Goal: Information Seeking & Learning: Learn about a topic

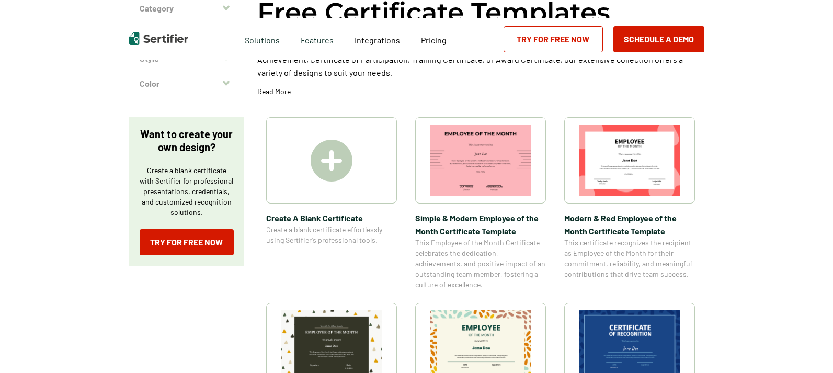
scroll to position [115, 0]
click at [345, 173] on img at bounding box center [332, 160] width 42 height 42
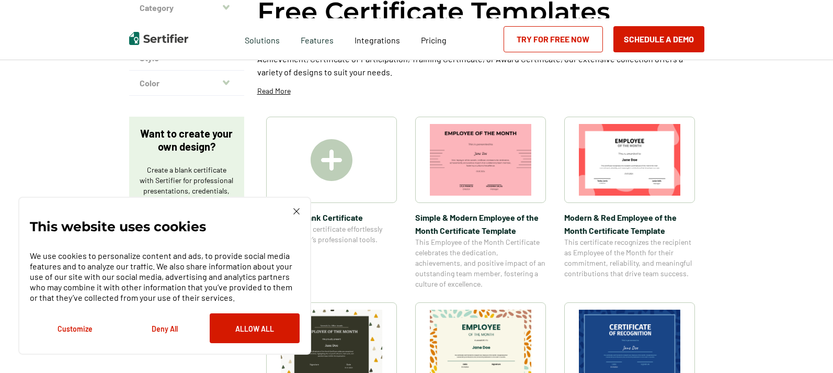
click at [298, 215] on div "This website uses cookies We use cookies to personalize content and ads, to pro…" at bounding box center [165, 275] width 270 height 135
click at [295, 209] on img at bounding box center [296, 211] width 6 height 6
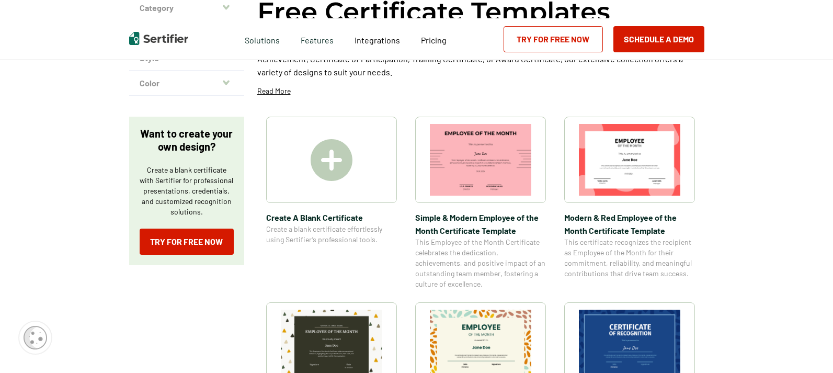
click at [344, 171] on img at bounding box center [332, 160] width 42 height 42
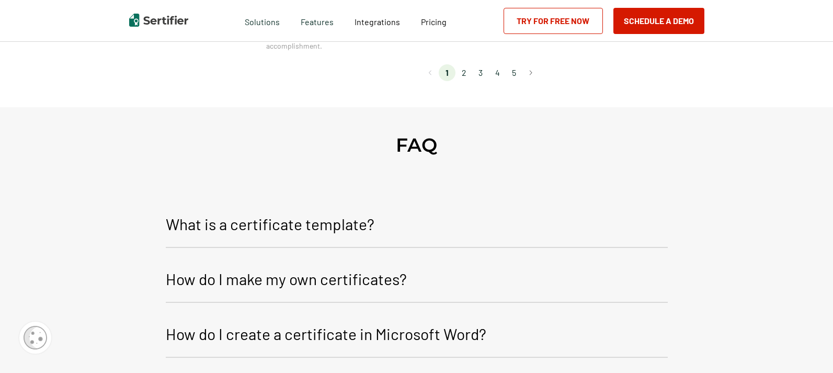
scroll to position [1126, 0]
click at [533, 71] on button "Go to next page" at bounding box center [530, 73] width 17 height 17
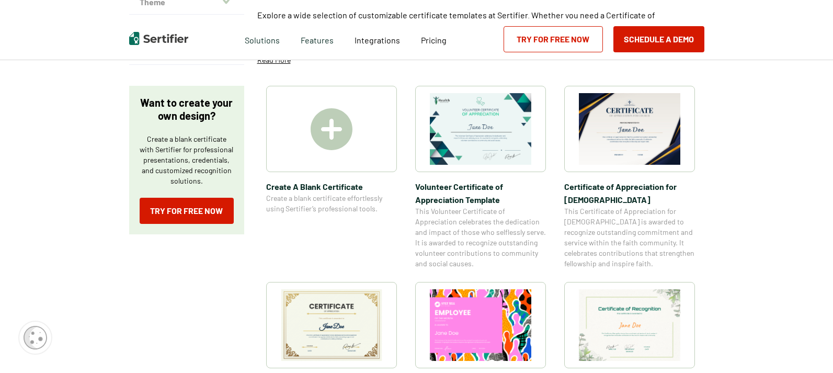
scroll to position [0, 0]
